Goal: Information Seeking & Learning: Learn about a topic

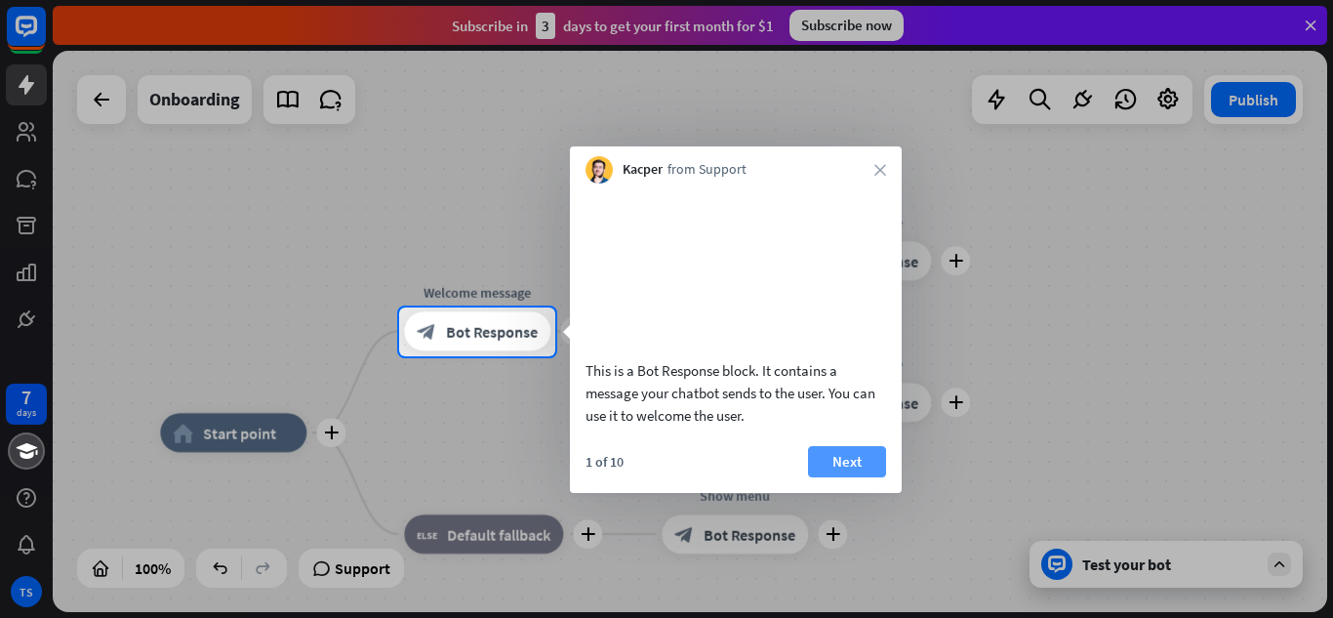
click at [848, 476] on button "Next" at bounding box center [847, 461] width 78 height 31
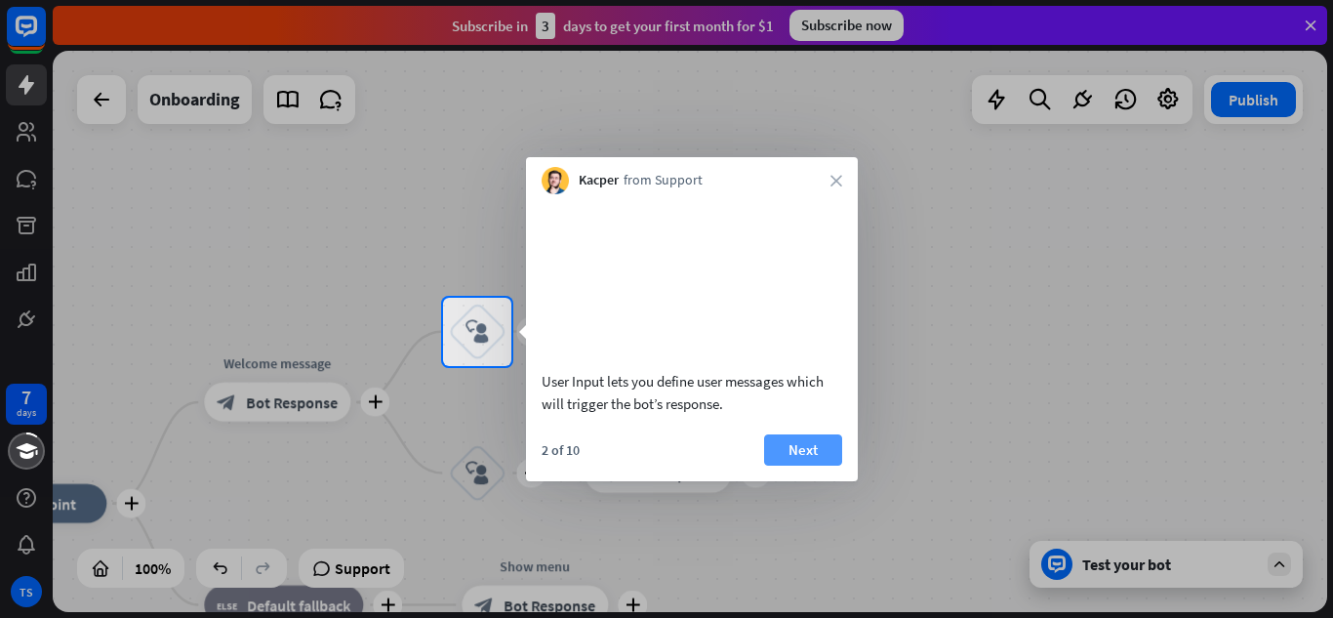
click at [799, 466] on button "Next" at bounding box center [803, 449] width 78 height 31
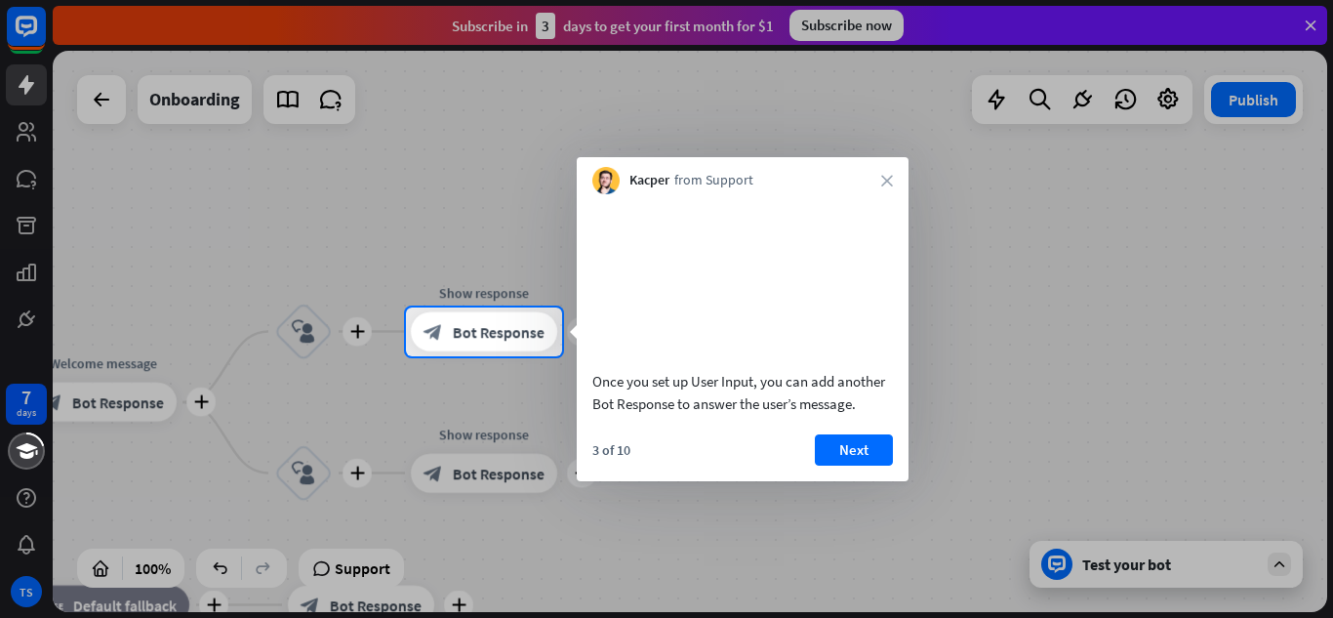
click at [799, 475] on div "3 of 10 Next" at bounding box center [743, 457] width 332 height 47
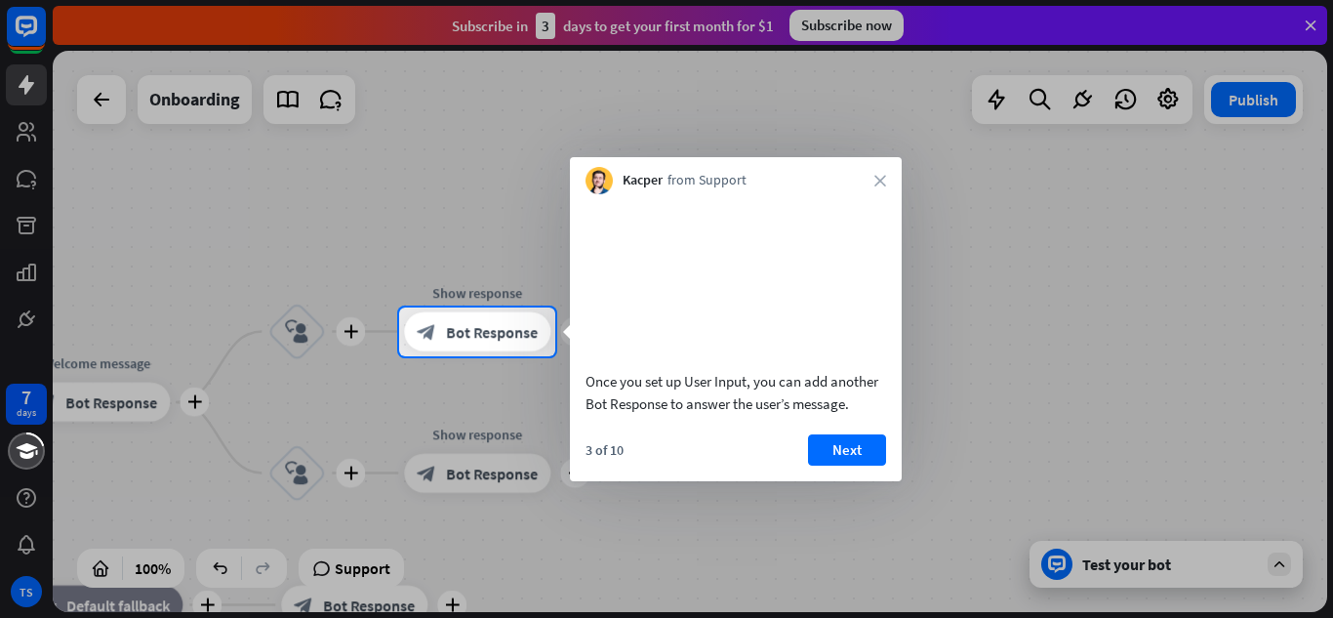
click at [799, 475] on div "3 of 10 Next" at bounding box center [736, 457] width 332 height 47
click at [808, 466] on button "Next" at bounding box center [847, 449] width 78 height 31
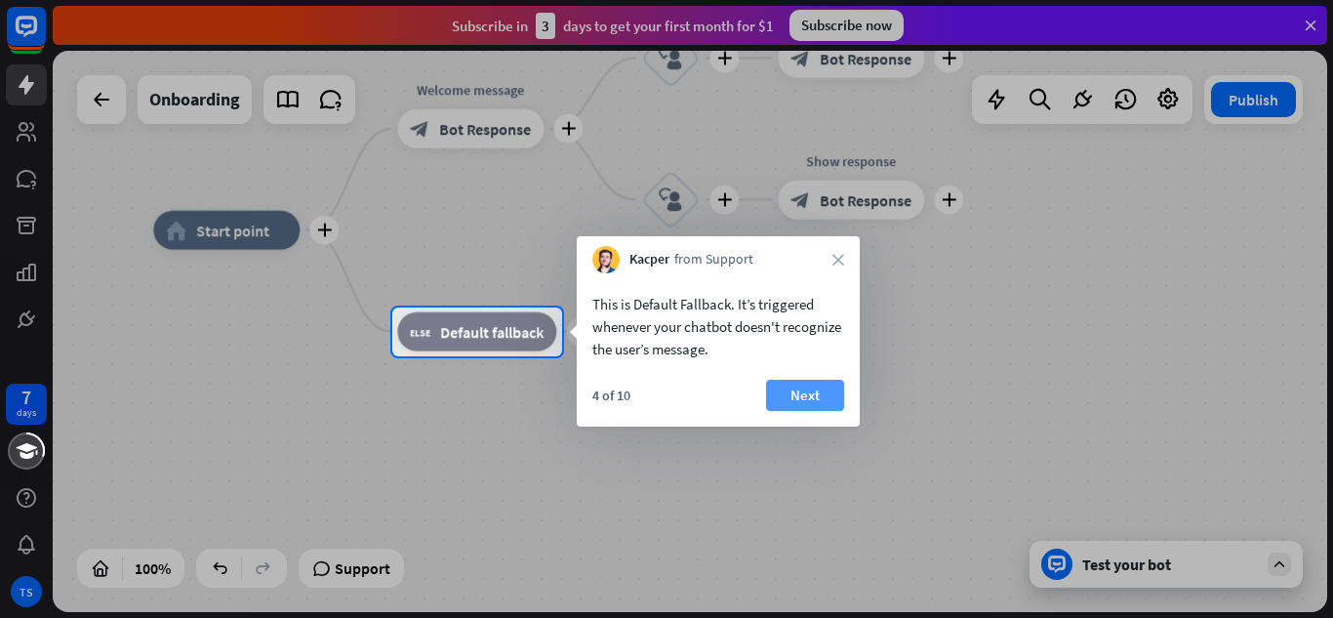
click at [809, 392] on button "Next" at bounding box center [805, 395] width 78 height 31
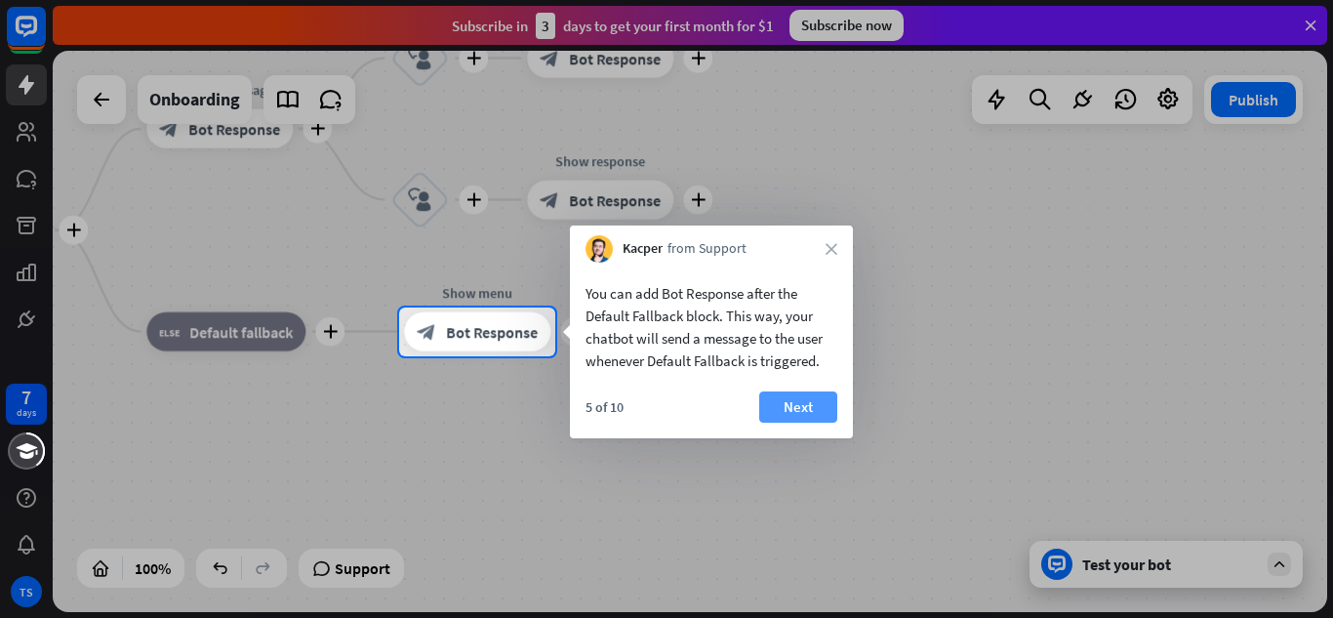
click at [777, 408] on button "Next" at bounding box center [798, 406] width 78 height 31
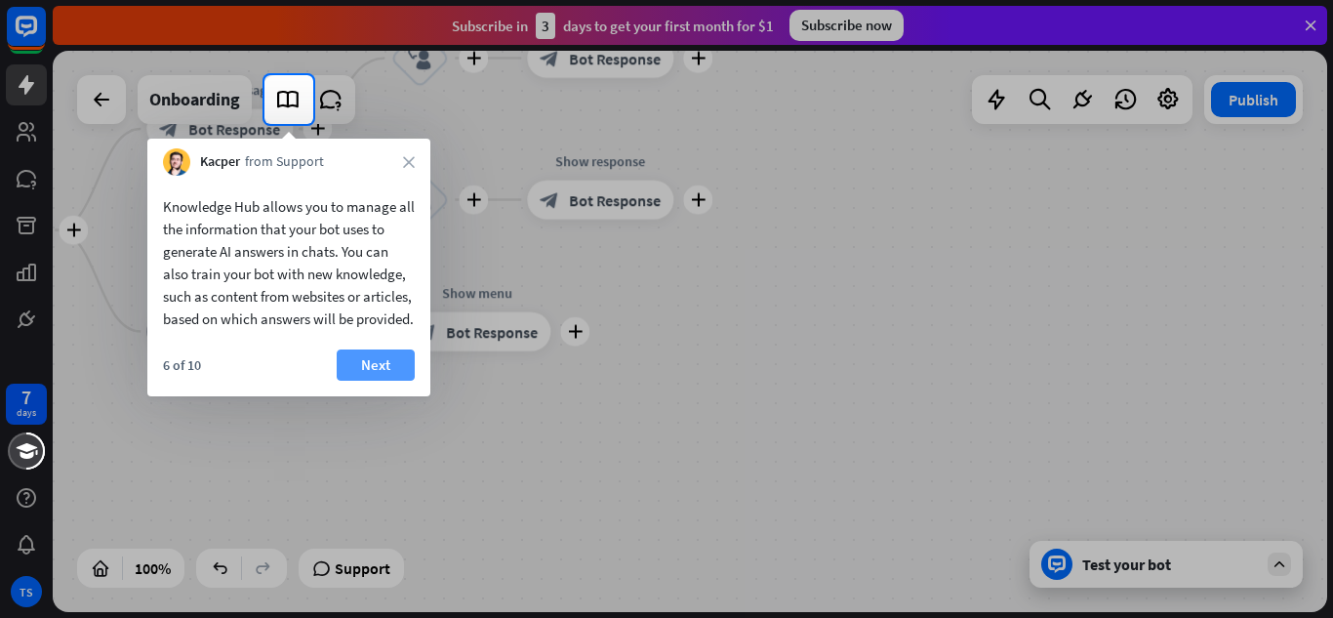
click at [379, 381] on button "Next" at bounding box center [376, 364] width 78 height 31
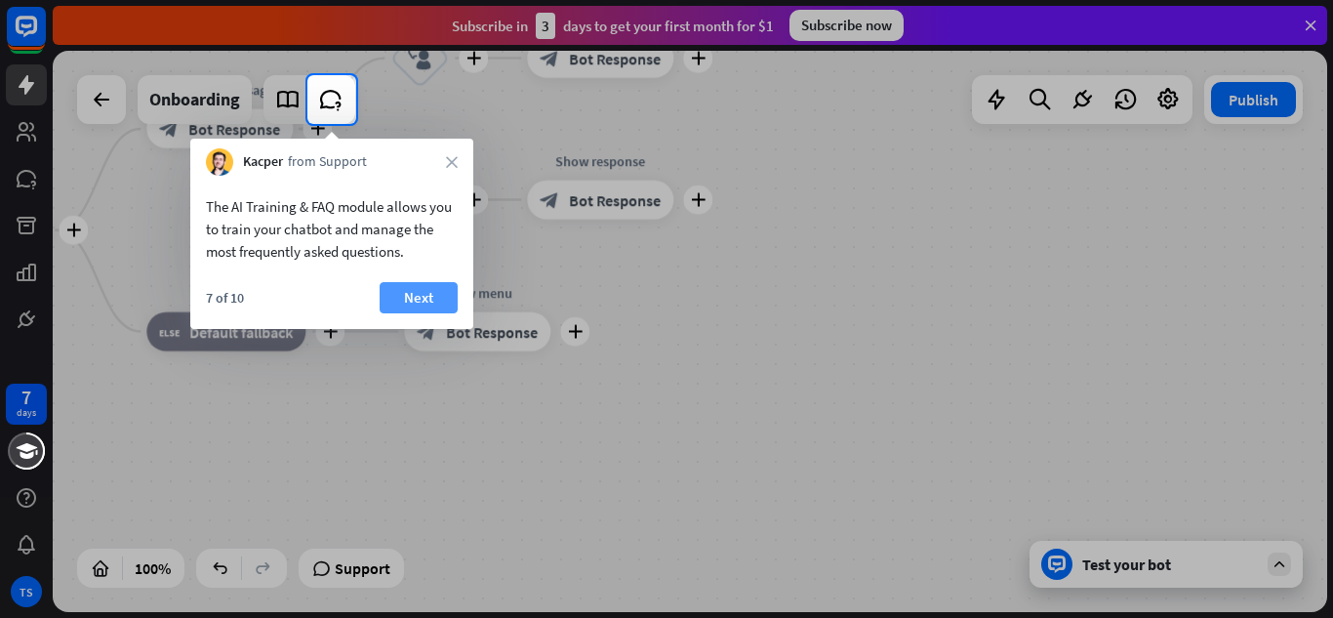
click at [425, 294] on button "Next" at bounding box center [419, 297] width 78 height 31
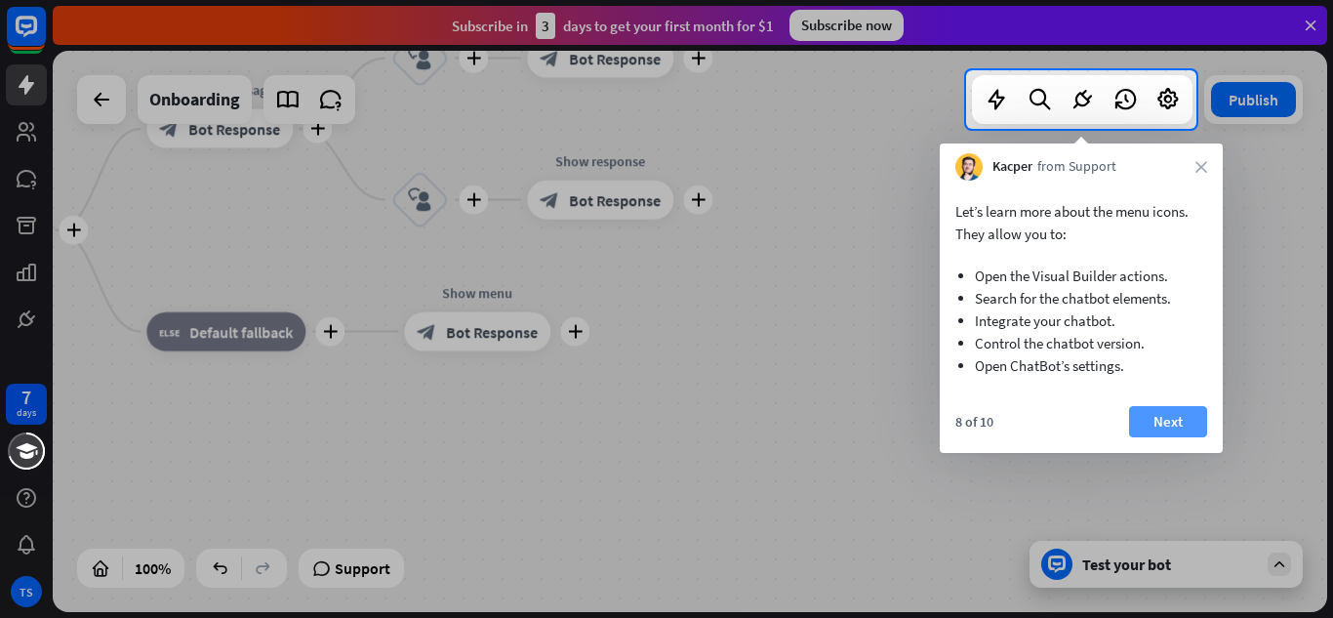
click at [1185, 406] on button "Next" at bounding box center [1168, 421] width 78 height 31
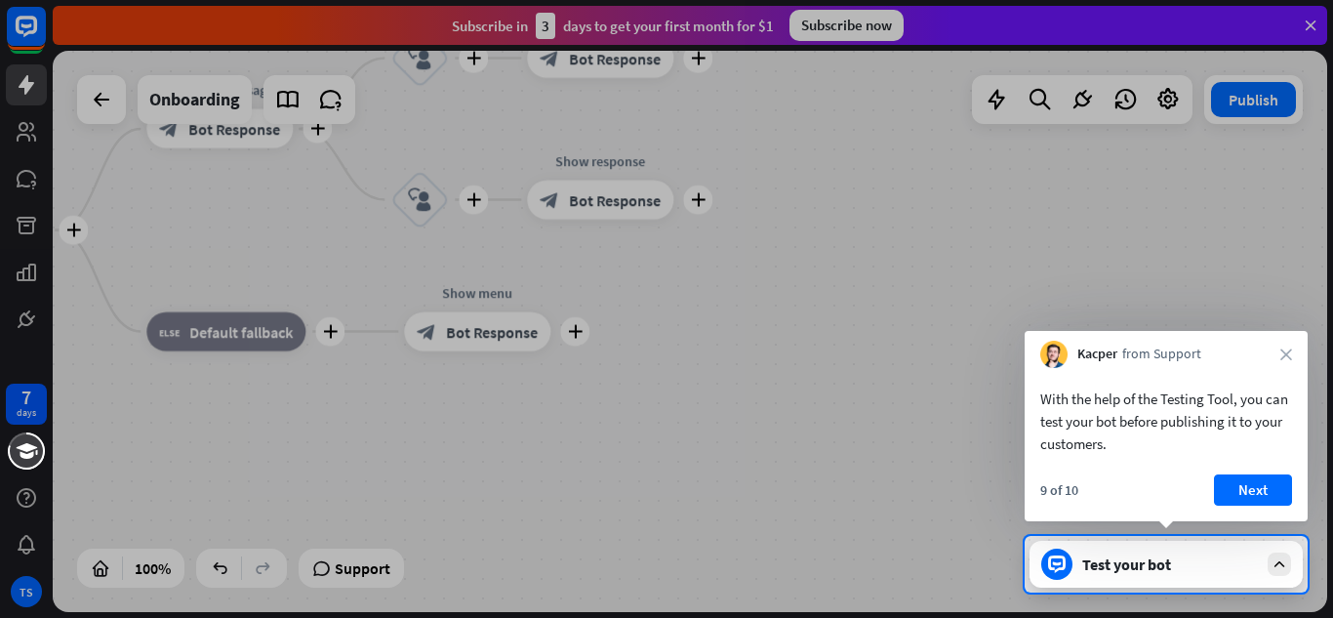
click at [1247, 471] on div "With the help of the Testing Tool, you can test your bot before publishing it t…" at bounding box center [1166, 444] width 283 height 153
click at [1249, 481] on button "Next" at bounding box center [1253, 489] width 78 height 31
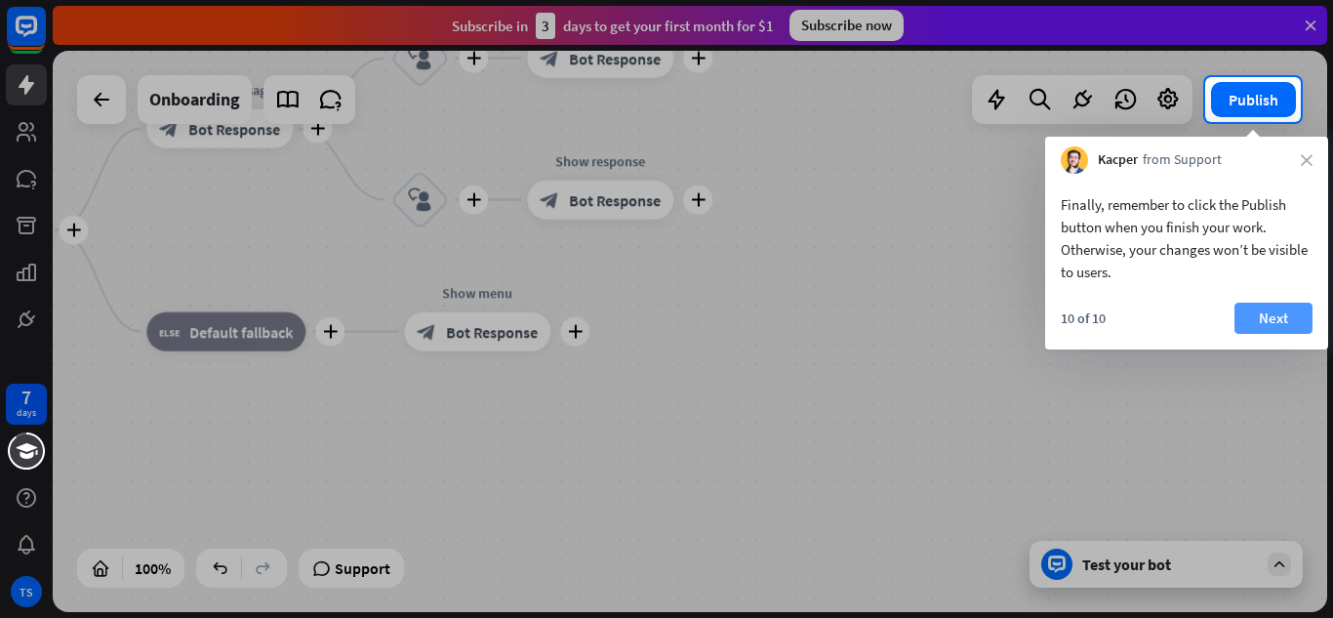
click at [1288, 307] on button "Next" at bounding box center [1274, 318] width 78 height 31
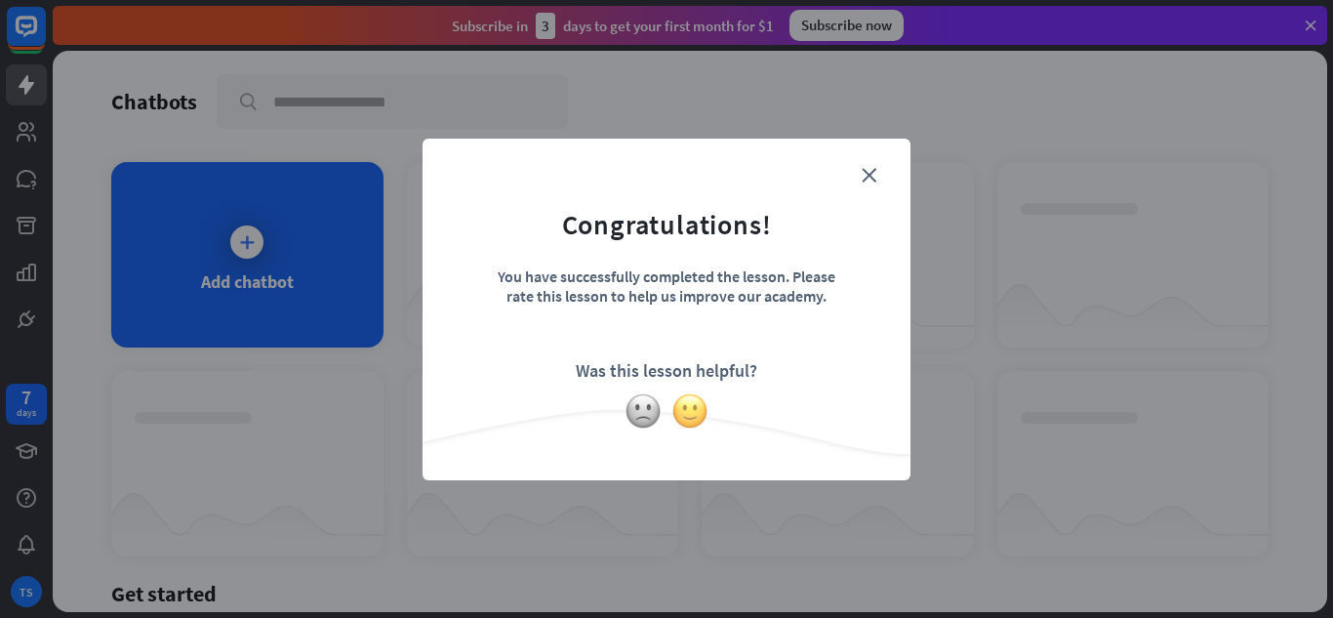
click at [681, 412] on img at bounding box center [690, 410] width 37 height 37
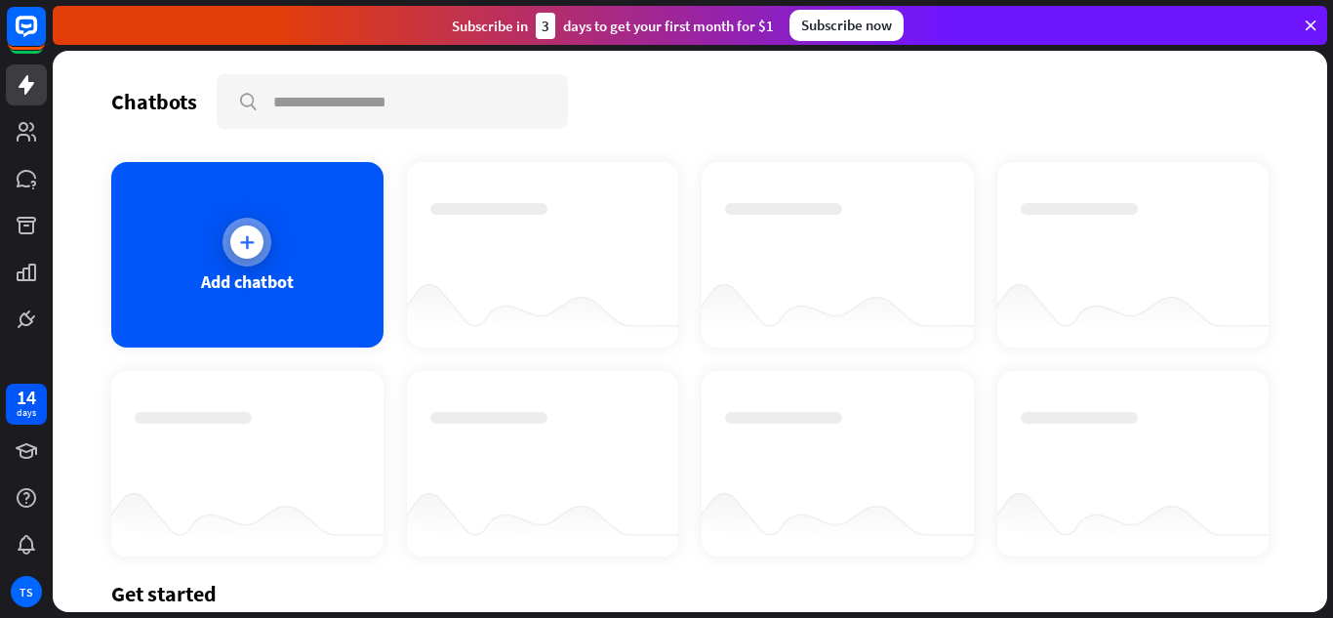
click at [227, 244] on div at bounding box center [247, 242] width 49 height 49
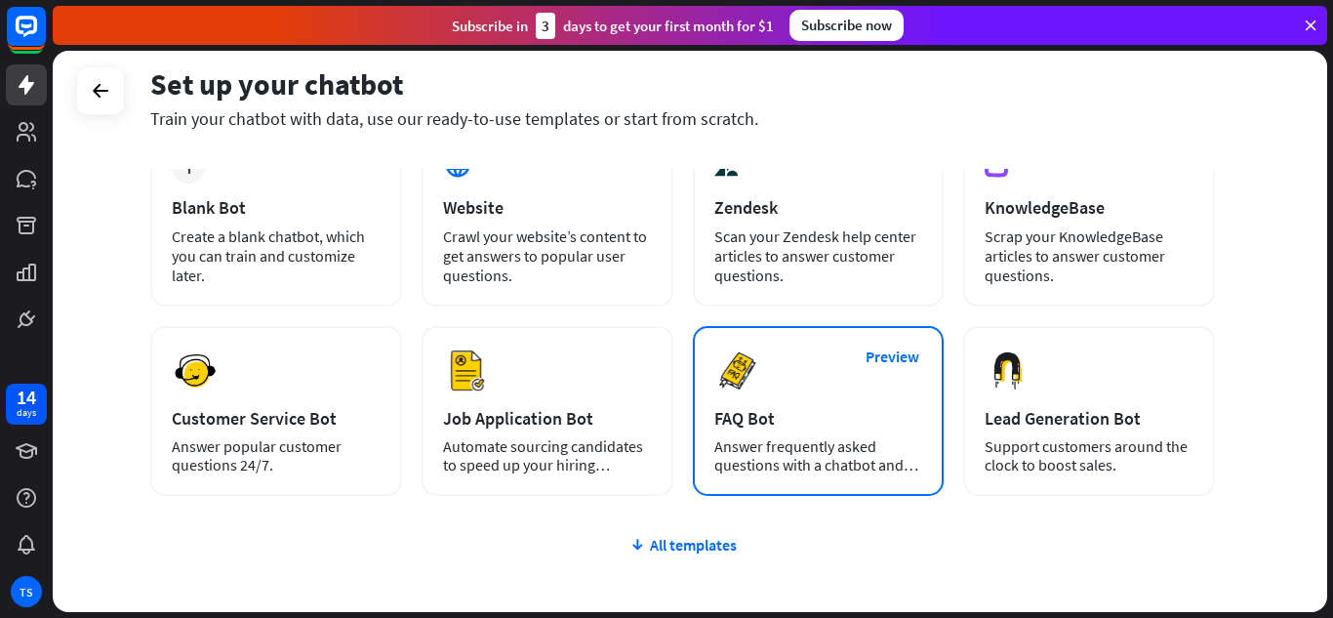
scroll to position [126, 0]
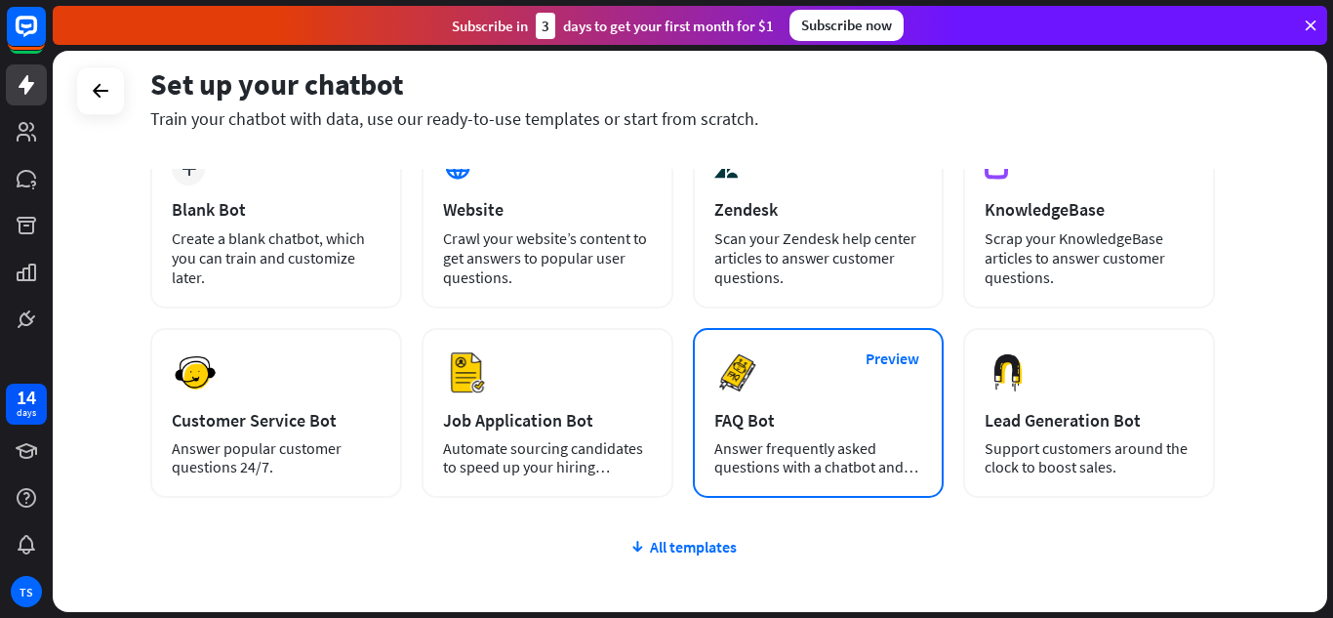
click at [835, 487] on div "Preview FAQ Bot [PERSON_NAME] frequently asked questions with a chatbot and sav…" at bounding box center [819, 413] width 252 height 170
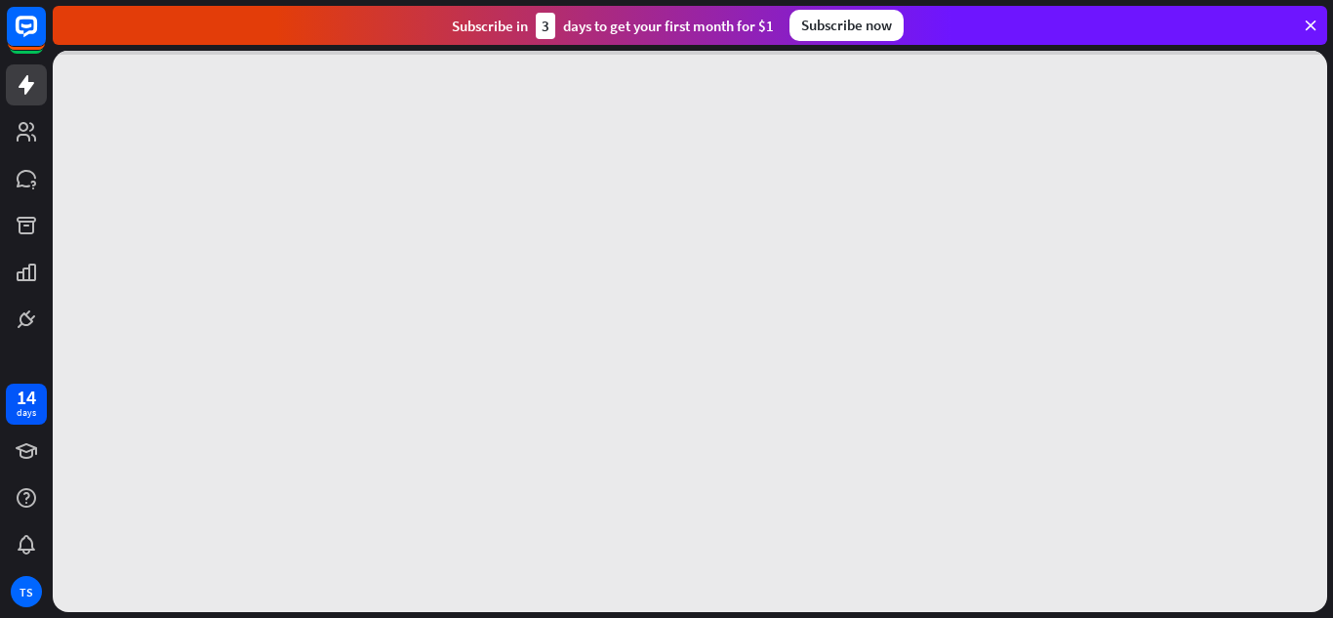
click at [835, 487] on div at bounding box center [690, 331] width 1275 height 561
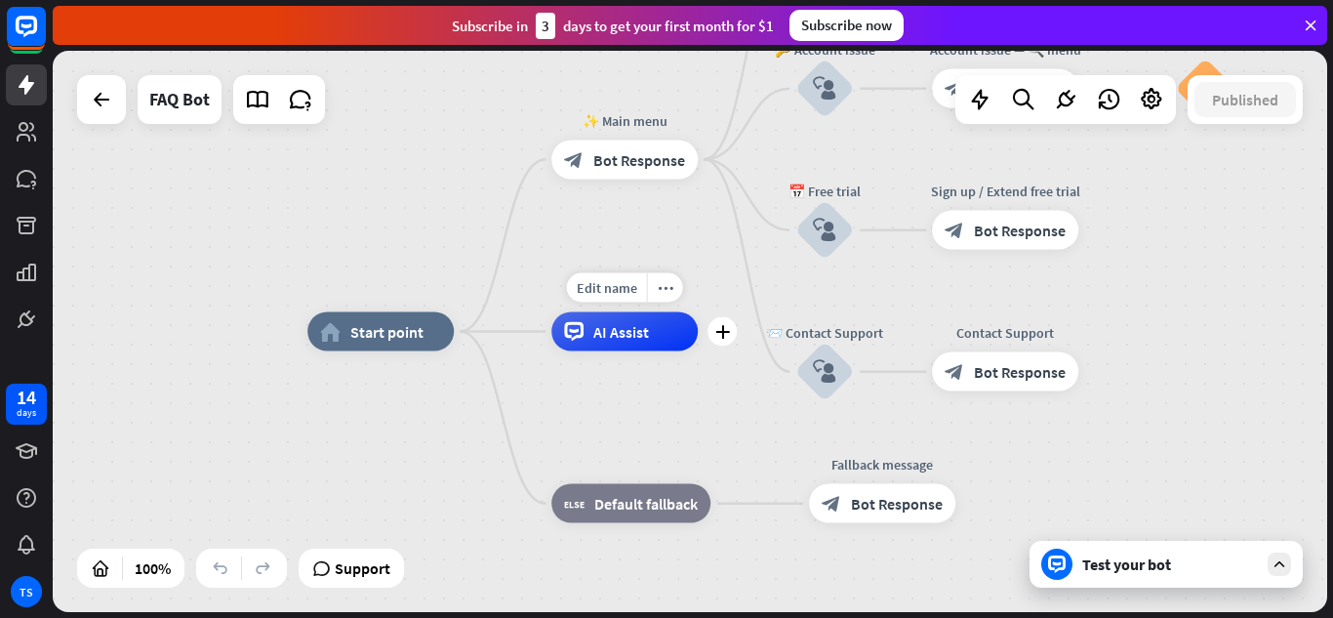
click at [637, 341] on span "AI Assist" at bounding box center [621, 332] width 56 height 20
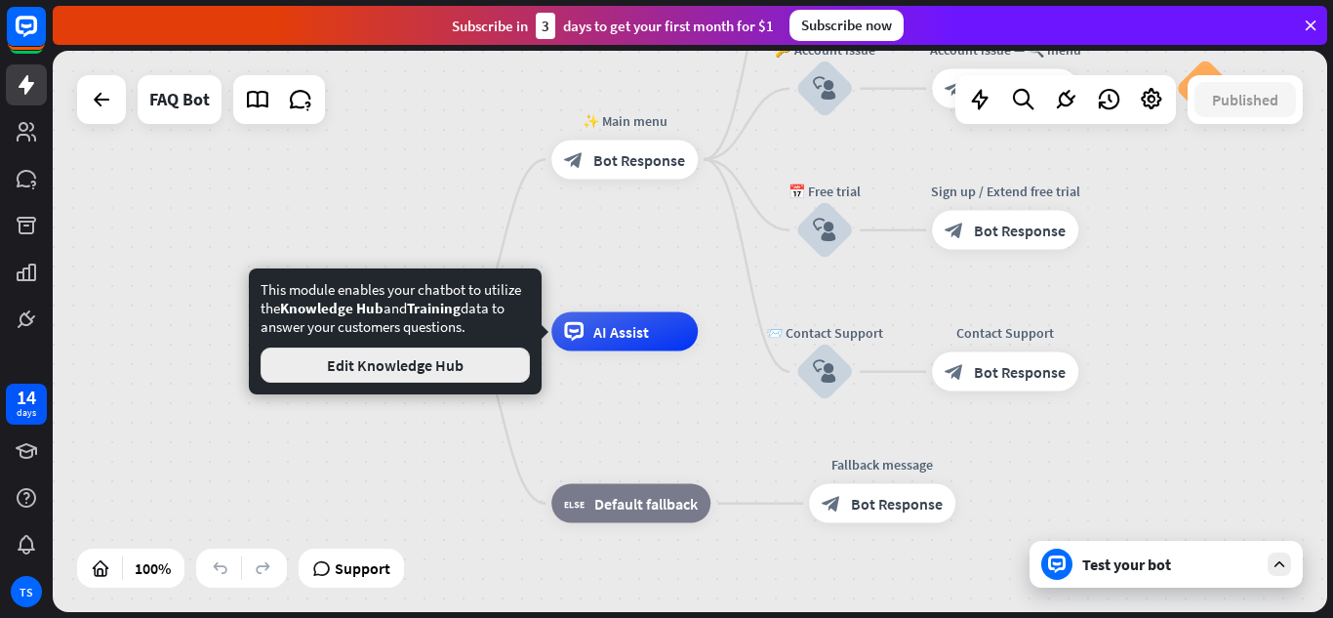
click at [444, 358] on button "Edit Knowledge Hub" at bounding box center [395, 364] width 269 height 35
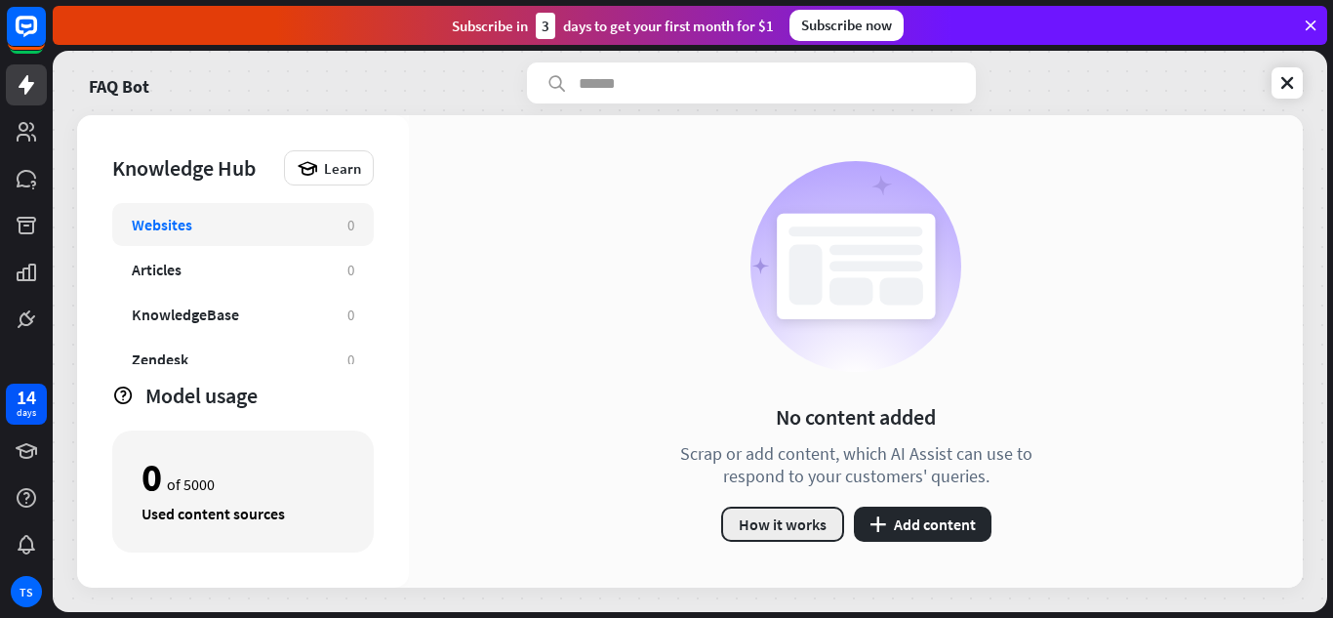
click at [804, 526] on button "How it works" at bounding box center [782, 524] width 123 height 35
click at [1041, 63] on div "close" at bounding box center [666, 309] width 1333 height 618
click at [900, 522] on button "plus Add content" at bounding box center [923, 524] width 138 height 35
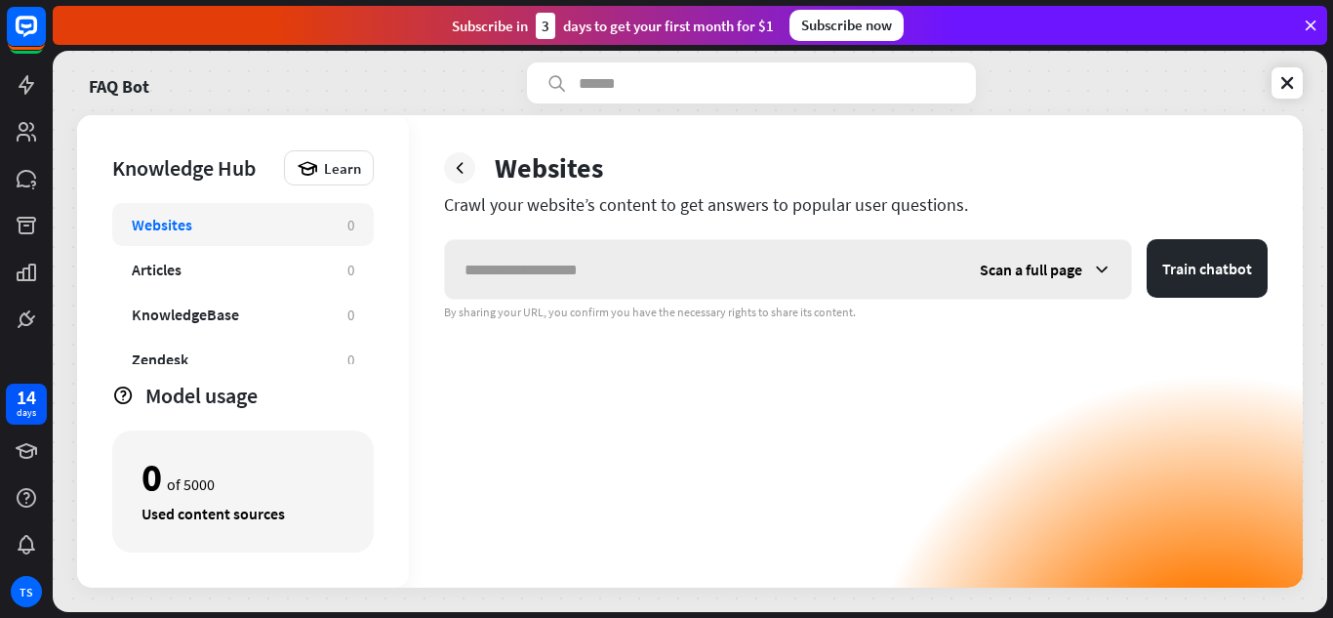
click at [933, 247] on input "text" at bounding box center [702, 269] width 515 height 59
click at [1248, 283] on button "Train chatbot" at bounding box center [1207, 268] width 121 height 59
click at [36, 29] on icon at bounding box center [26, 26] width 23 height 23
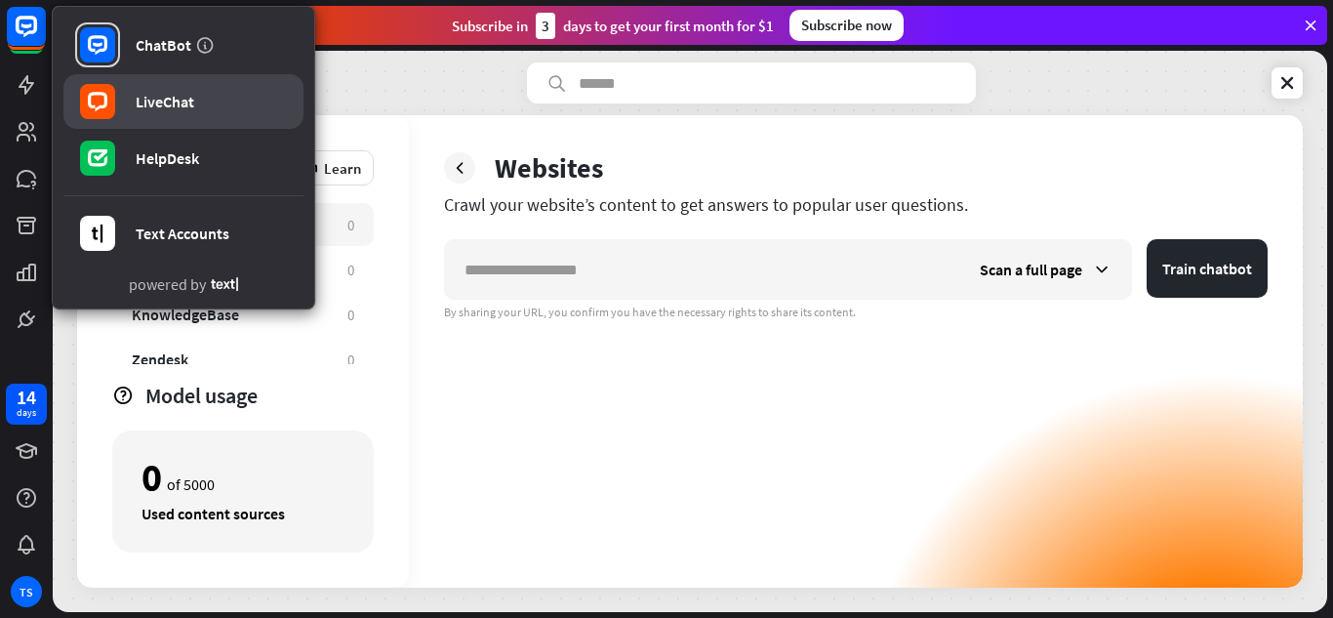
click at [211, 109] on link "LiveChat" at bounding box center [183, 101] width 240 height 55
